Goal: Use online tool/utility: Utilize a website feature to perform a specific function

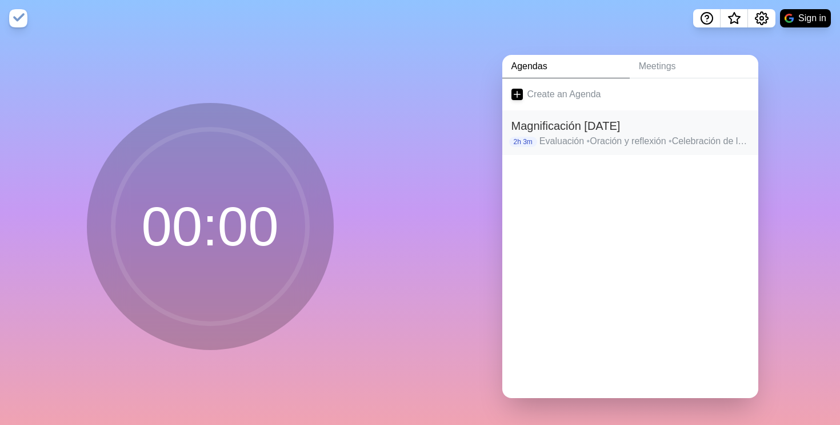
click at [602, 121] on h2 "Magnificación [DATE]" at bounding box center [631, 125] width 238 height 17
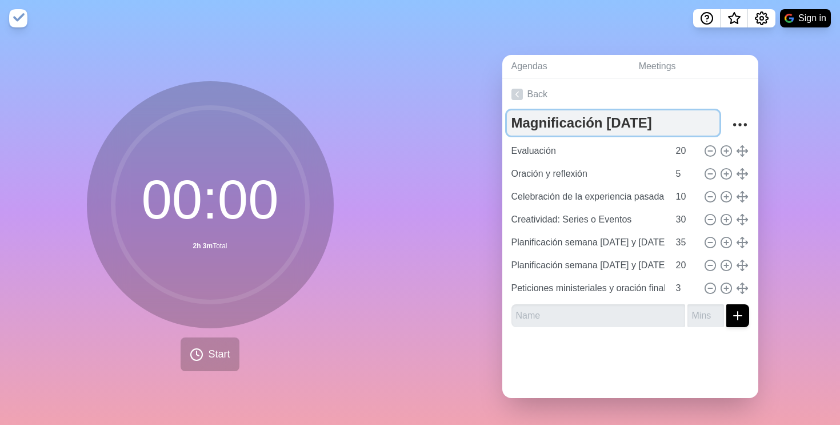
click at [614, 122] on textarea "Magnificación [DATE]" at bounding box center [613, 122] width 213 height 25
click at [610, 122] on textarea "Magnificación [DATE]" at bounding box center [613, 122] width 213 height 25
type textarea "Magnificación [DATE]"
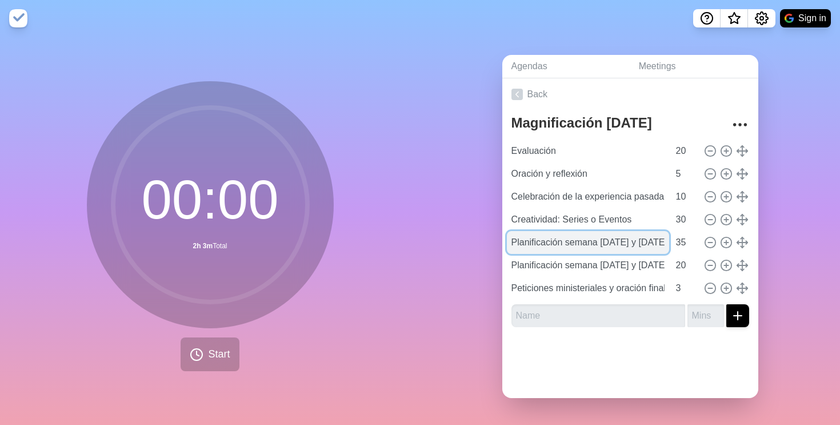
click at [612, 241] on input "Planificación semana [DATE] y [DATE]" at bounding box center [588, 242] width 162 height 23
click at [610, 241] on input "Planificación semana [DATE] y [DATE]" at bounding box center [588, 242] width 162 height 23
type input "Planificación semana [DATE] y [DATE]"
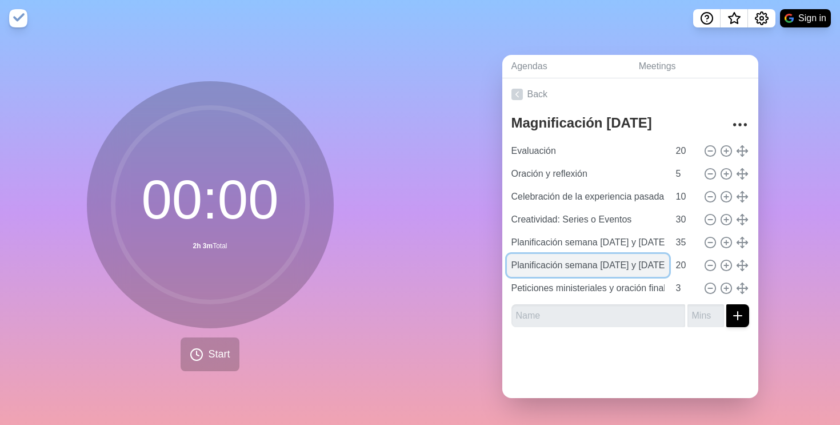
click at [610, 264] on input "Planificación semana [DATE] y [DATE]" at bounding box center [588, 265] width 162 height 23
type input "Planificación semana [DATE] y [DATE]"
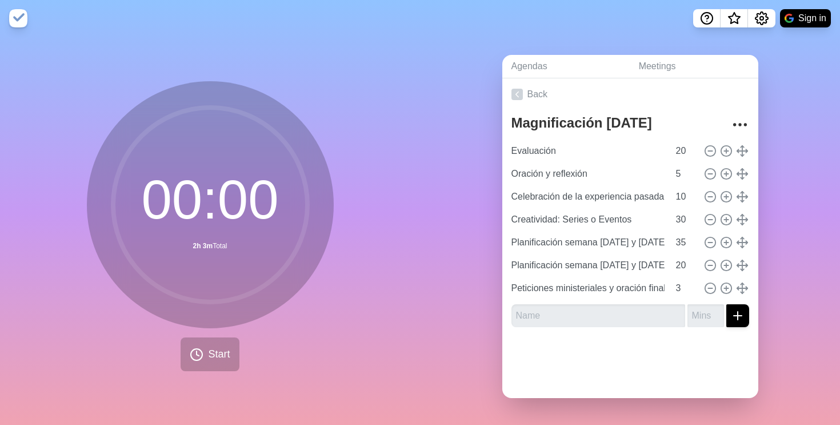
click at [352, 297] on div "00 : 00 2h 3m Total Start" at bounding box center [210, 231] width 420 height 388
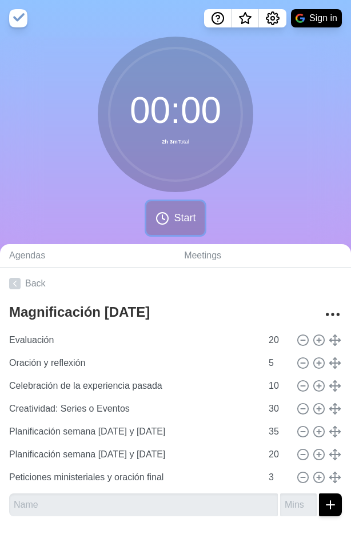
click at [183, 215] on span "Start" at bounding box center [185, 217] width 22 height 15
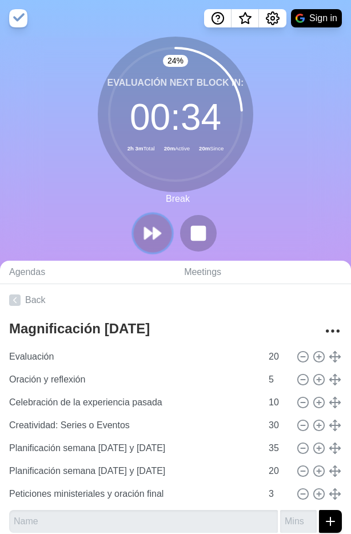
click at [148, 230] on polygon at bounding box center [148, 232] width 7 height 11
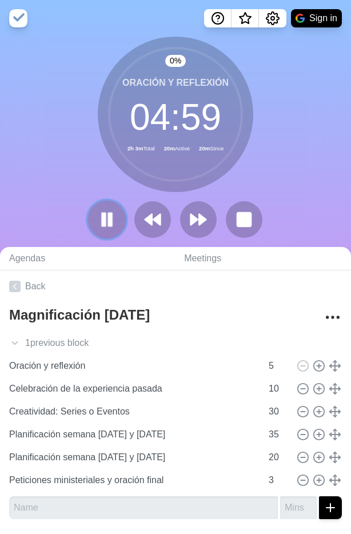
click at [105, 218] on rect at bounding box center [103, 219] width 3 height 13
click at [105, 217] on polygon at bounding box center [106, 219] width 11 height 14
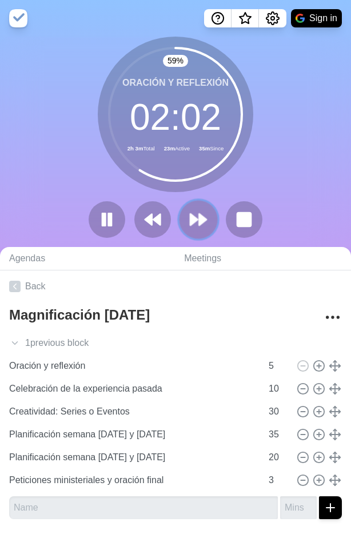
click at [206, 215] on icon at bounding box center [198, 219] width 19 height 19
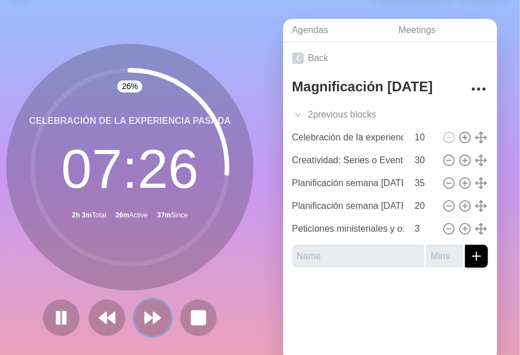
scroll to position [31, 0]
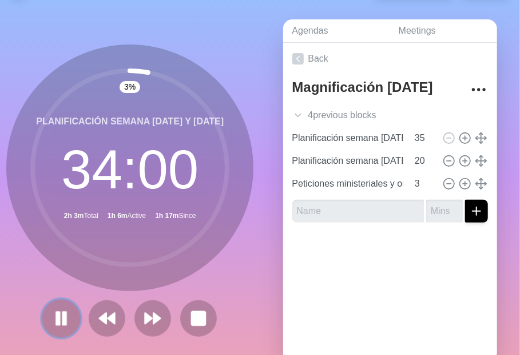
click at [58, 317] on rect at bounding box center [58, 319] width 3 height 13
click at [58, 317] on polygon at bounding box center [61, 319] width 11 height 14
